Goal: Transaction & Acquisition: Download file/media

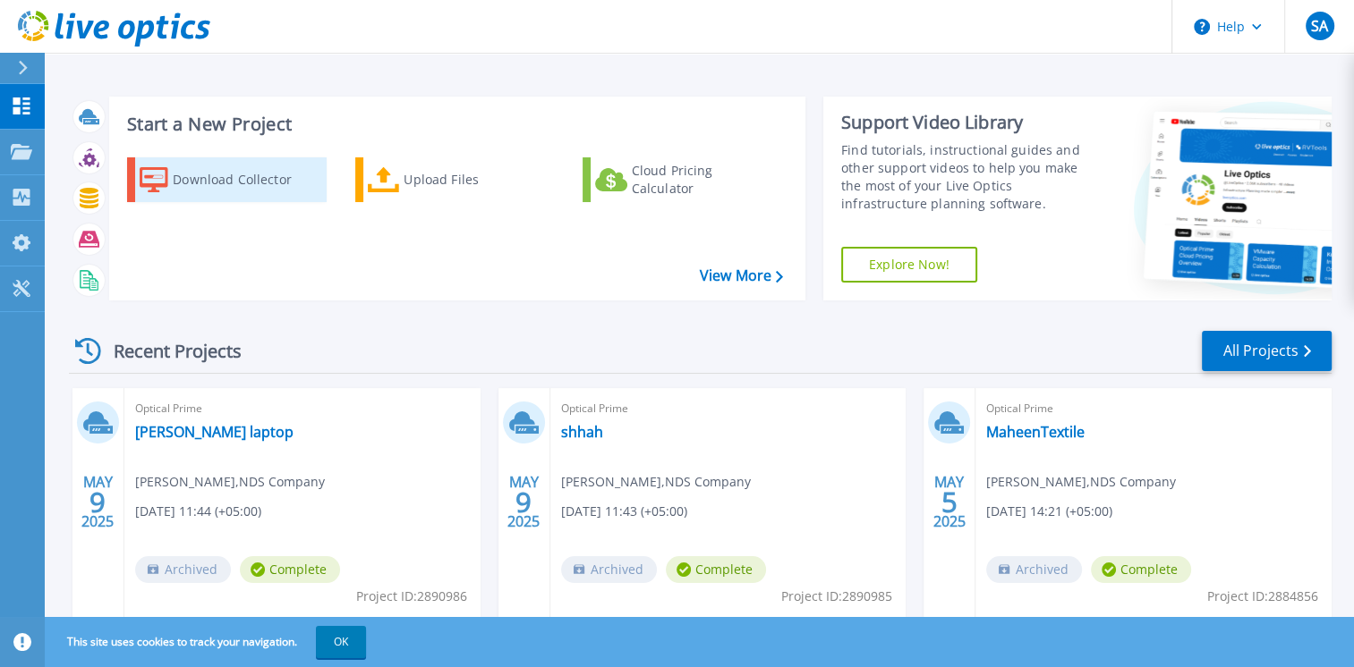
click at [213, 188] on div "Download Collector" at bounding box center [244, 180] width 143 height 36
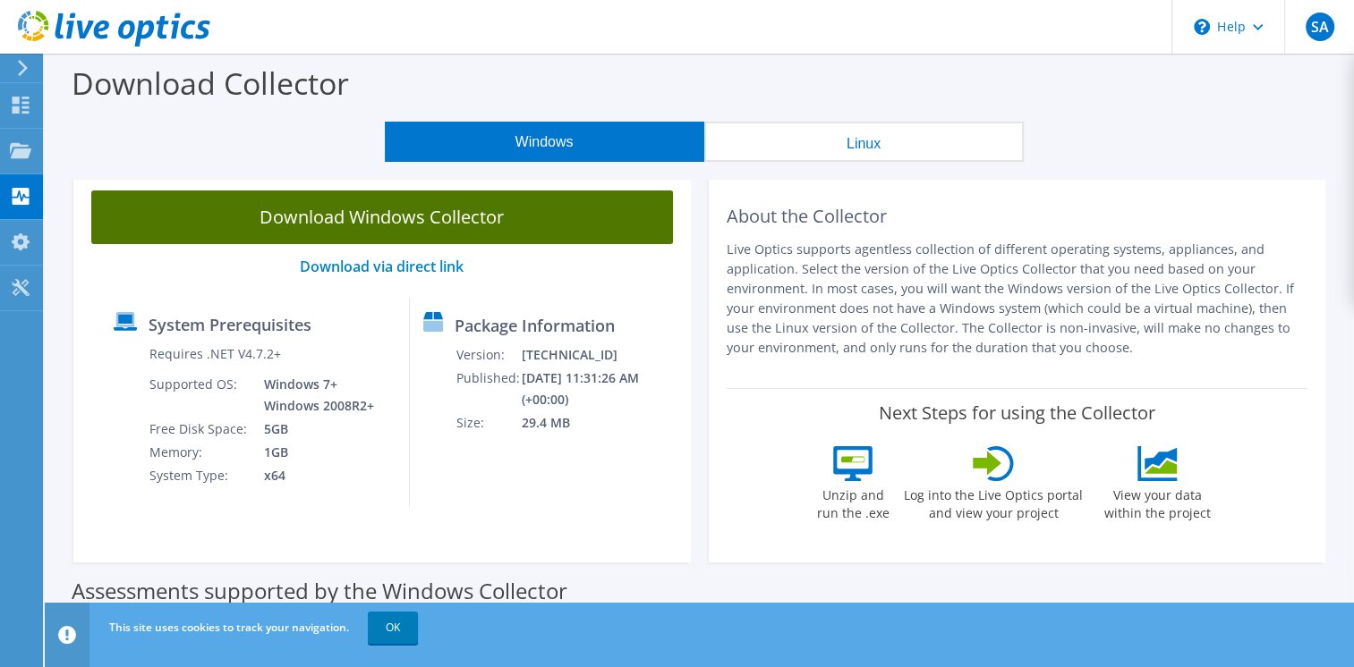
click at [404, 231] on link "Download Windows Collector" at bounding box center [382, 218] width 582 height 54
